Goal: Information Seeking & Learning: Learn about a topic

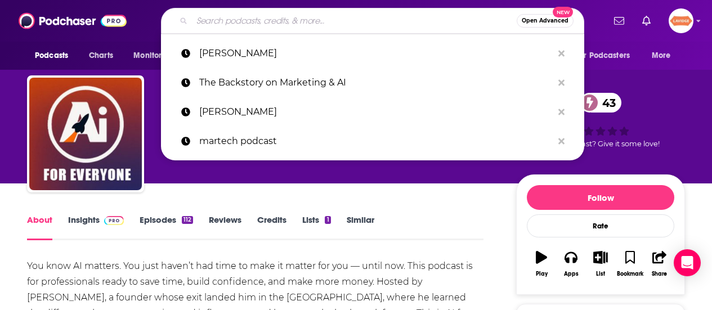
type input "Local SEO Tactics and Digital Marketing Strategies"
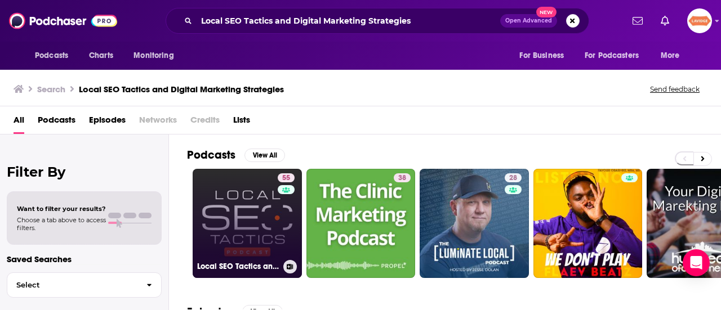
click at [266, 227] on link "55 Local SEO Tactics and Digital Marketing Strategies" at bounding box center [247, 223] width 109 height 109
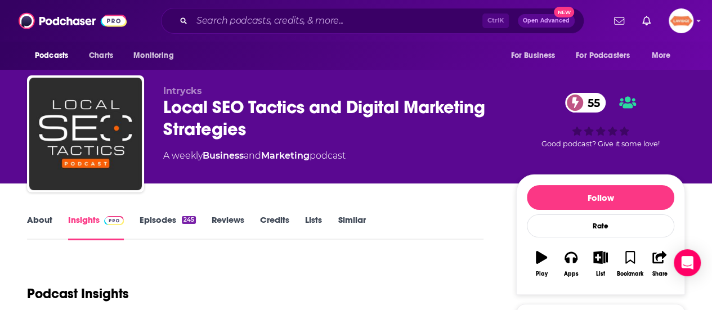
click at [212, 120] on div "Local SEO Tactics and Digital Marketing Strategies 55" at bounding box center [330, 118] width 335 height 44
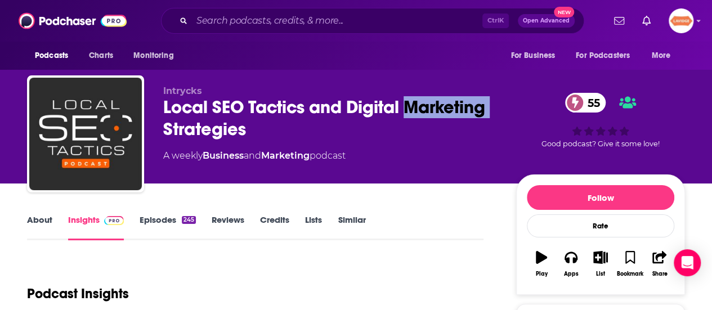
click at [212, 120] on div "Local SEO Tactics and Digital Marketing Strategies 55" at bounding box center [330, 118] width 335 height 44
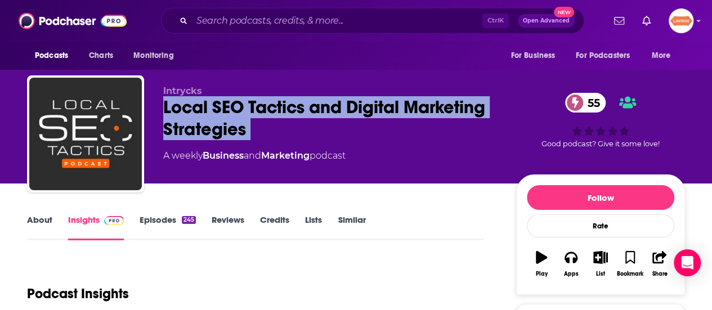
click at [212, 120] on div "Local SEO Tactics and Digital Marketing Strategies 55" at bounding box center [330, 118] width 335 height 44
copy div "Local SEO Tactics and Digital Marketing Strategies 55"
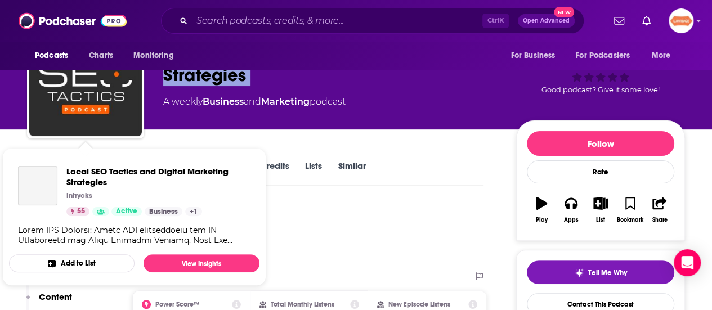
scroll to position [56, 0]
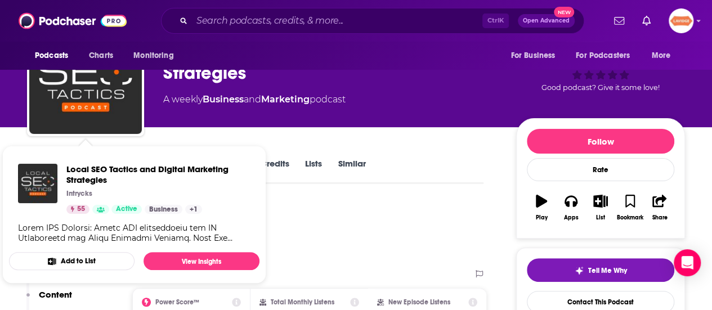
click at [8, 143] on span "Local SEO Tactics and Digital Marketing Strategies Intrycks 55 Active Business …" at bounding box center [134, 214] width 264 height 151
click at [408, 217] on div "Podcast Insights" at bounding box center [251, 230] width 448 height 57
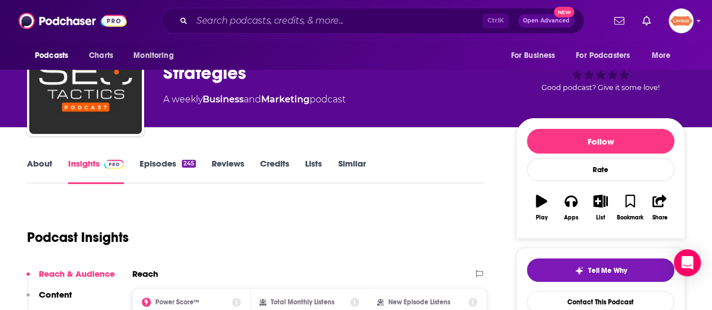
click at [48, 163] on link "About" at bounding box center [39, 171] width 25 height 26
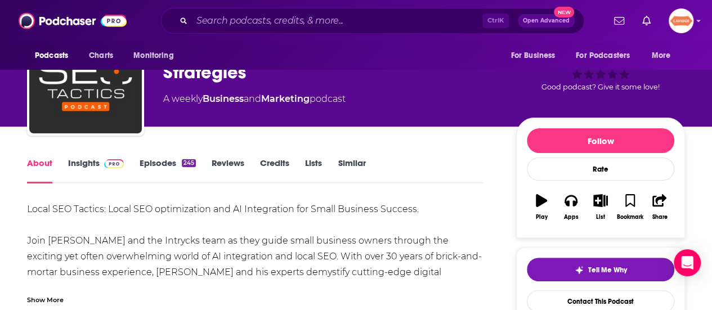
scroll to position [113, 0]
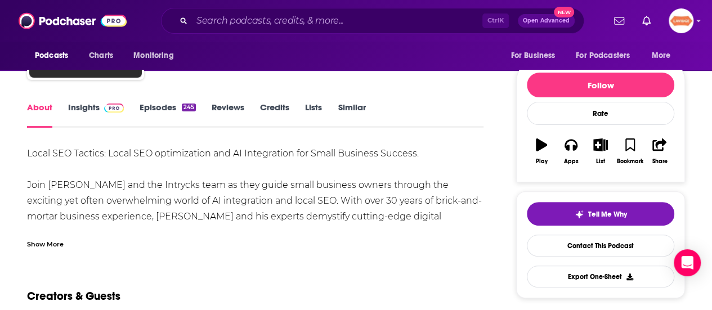
click at [69, 243] on div "Show More" at bounding box center [255, 239] width 457 height 19
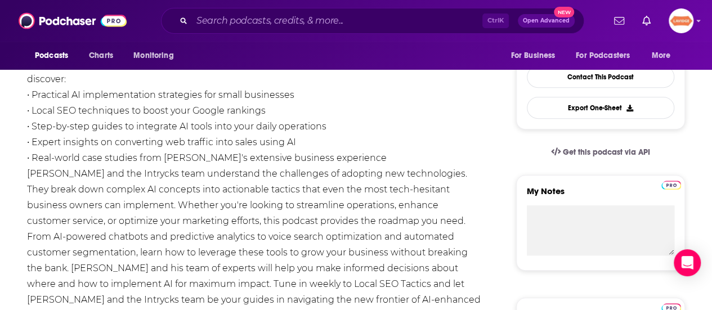
scroll to position [338, 0]
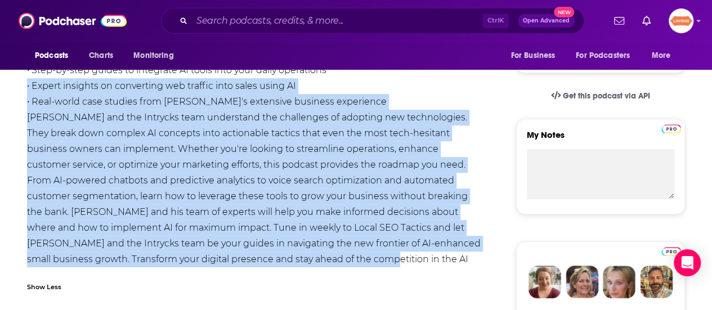
drag, startPoint x: 390, startPoint y: 238, endPoint x: 11, endPoint y: 70, distance: 413.6
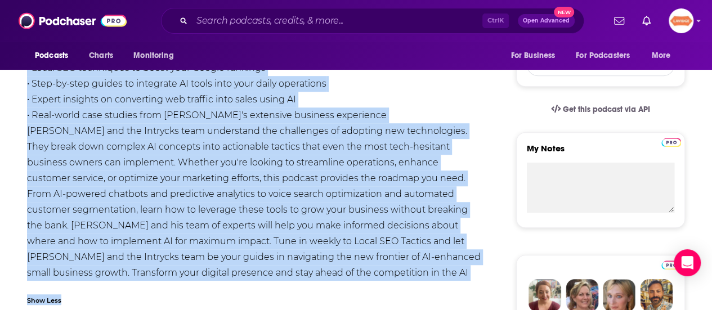
scroll to position [326, 0]
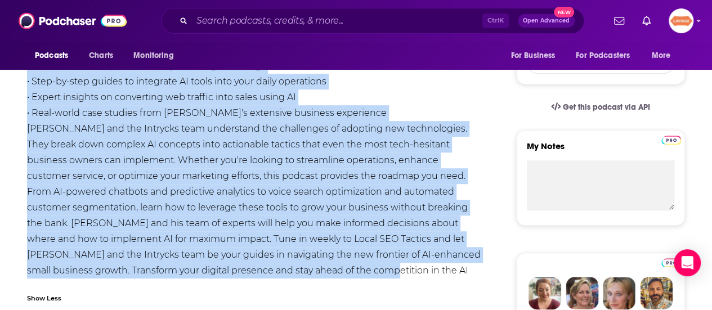
drag, startPoint x: 28, startPoint y: 100, endPoint x: 385, endPoint y: 254, distance: 389.0
click at [385, 254] on div "Local SEO Tactics: Local SEO optimization and AI Integration for Small Business…" at bounding box center [255, 121] width 457 height 378
copy div "Lorem IPS Dolorsi: Ametc ADI elitseddoeiu tem IN Utlaboreetd mag Aliqu Enimadmi…"
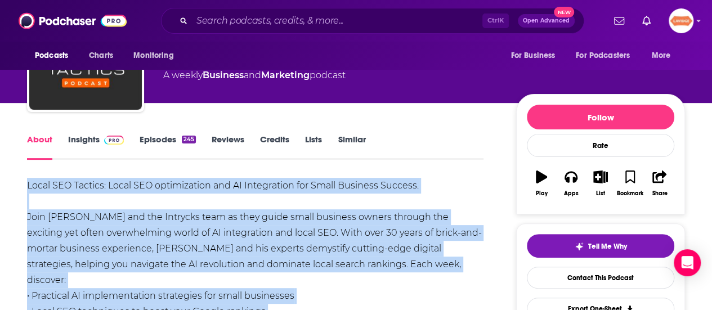
scroll to position [0, 0]
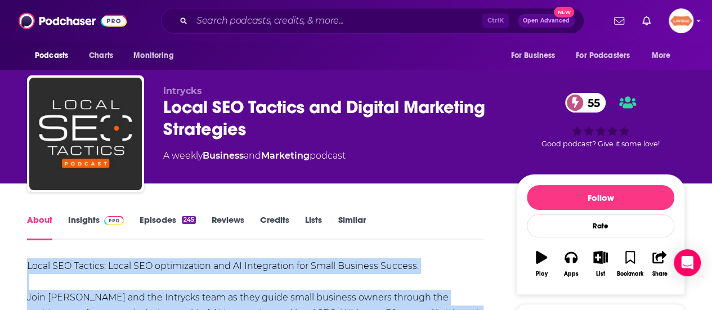
click at [84, 218] on link "Insights" at bounding box center [96, 227] width 56 height 26
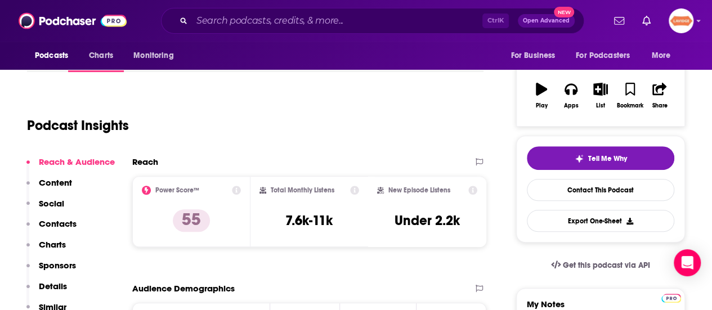
scroll to position [169, 0]
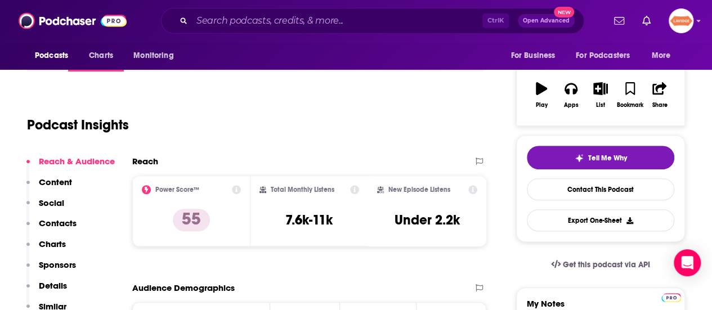
click at [454, 229] on div "New Episode Listens Under 2.2k" at bounding box center [427, 211] width 100 height 52
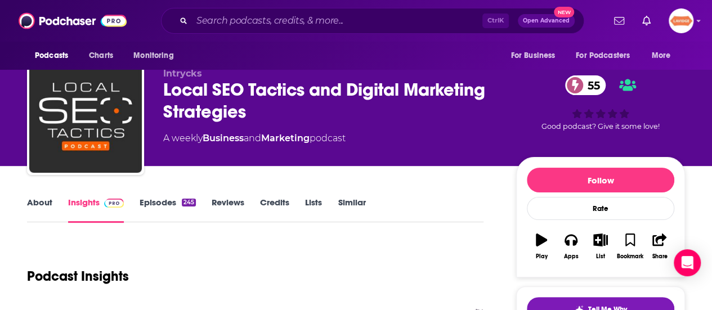
scroll to position [0, 0]
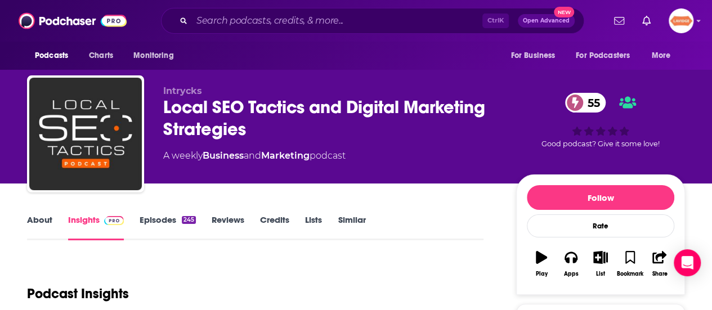
click at [279, 122] on div "Local SEO Tactics and Digital Marketing Strategies 55" at bounding box center [330, 118] width 335 height 44
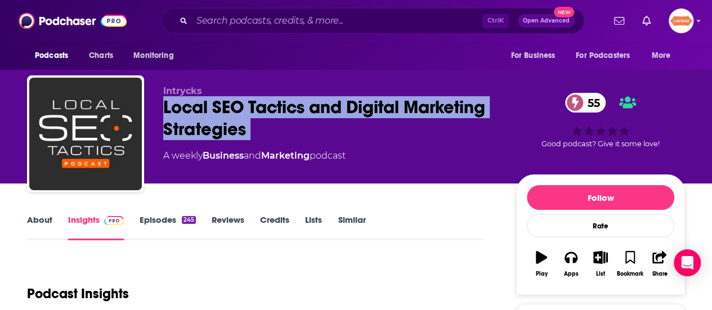
click at [279, 122] on div "Local SEO Tactics and Digital Marketing Strategies 55" at bounding box center [330, 118] width 335 height 44
copy div "Local SEO Tactics and Digital Marketing Strategies 55"
